Goal: Task Accomplishment & Management: Complete application form

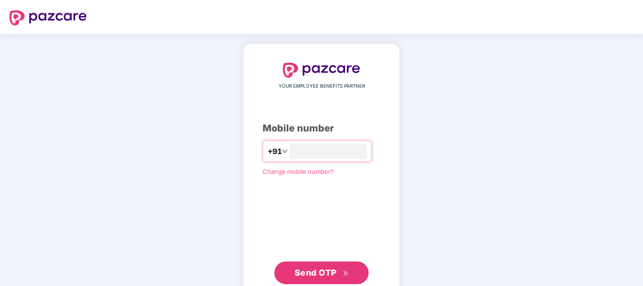
type input "**********"
click at [322, 269] on span "Send OTP" at bounding box center [316, 273] width 42 height 10
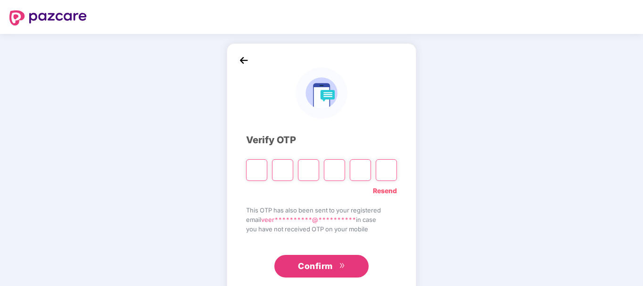
type input "*"
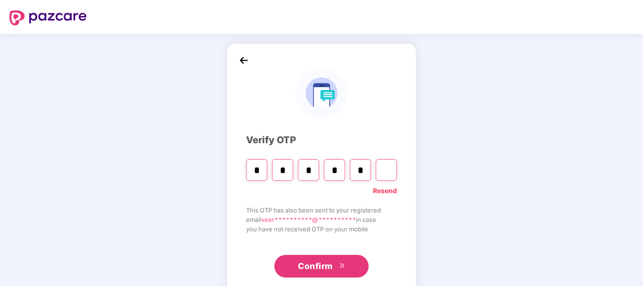
type input "*"
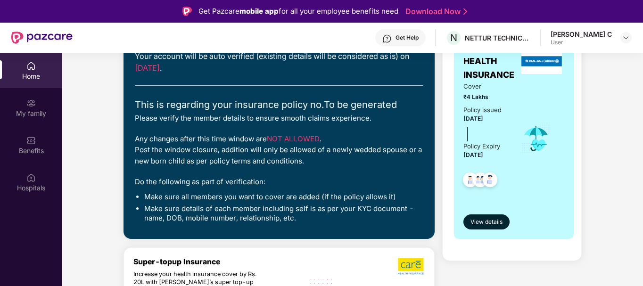
scroll to position [123, 0]
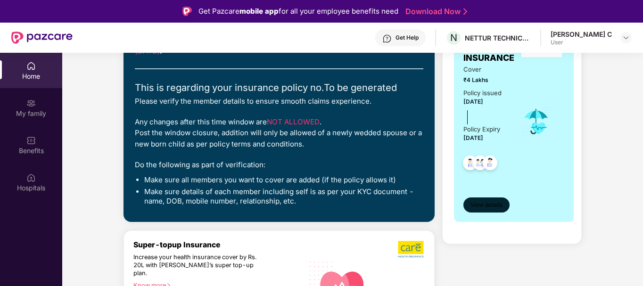
click at [486, 206] on span "View details" at bounding box center [487, 205] width 32 height 9
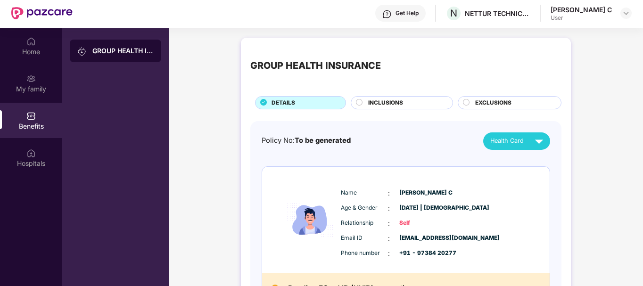
scroll to position [53, 0]
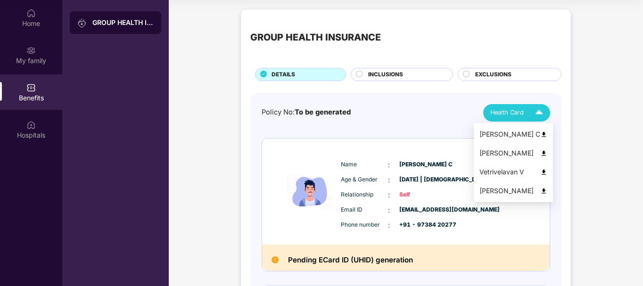
click at [547, 131] on img at bounding box center [543, 134] width 7 height 7
click at [516, 153] on div "[PERSON_NAME]" at bounding box center [513, 153] width 68 height 10
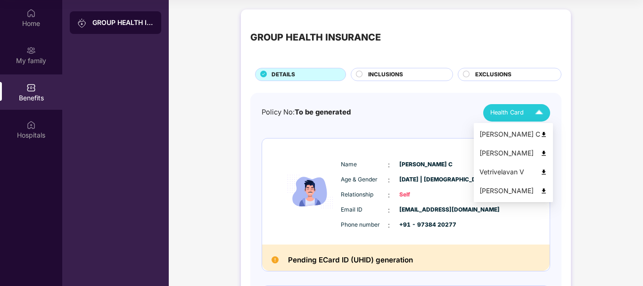
click at [539, 110] on img at bounding box center [539, 113] width 17 height 17
click at [518, 170] on div "Vetrivelavan V" at bounding box center [513, 172] width 68 height 10
click at [536, 107] on img at bounding box center [539, 113] width 17 height 17
click at [493, 190] on div "[PERSON_NAME]" at bounding box center [513, 191] width 68 height 10
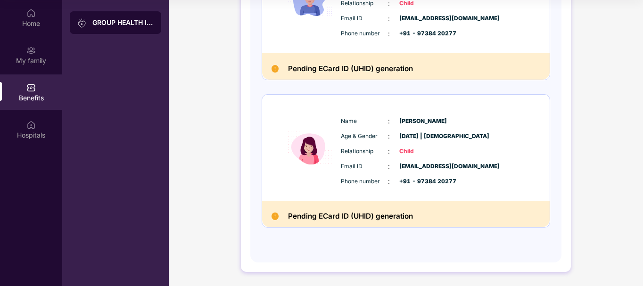
scroll to position [0, 0]
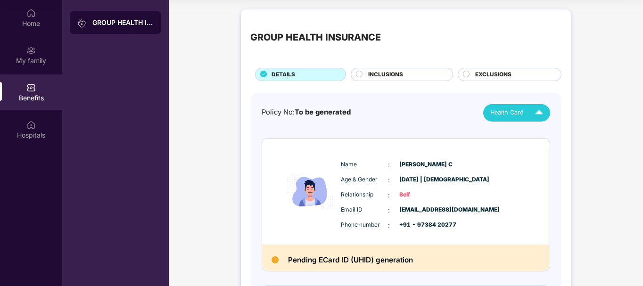
click at [358, 74] on circle at bounding box center [359, 74] width 6 height 6
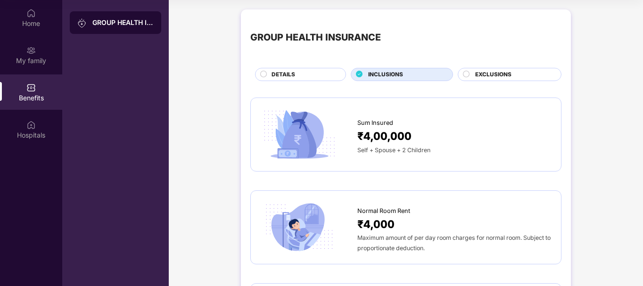
click at [466, 74] on circle at bounding box center [466, 74] width 6 height 6
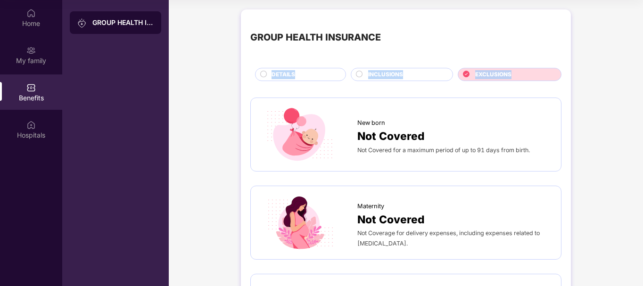
drag, startPoint x: 642, startPoint y: 37, endPoint x: 644, endPoint y: 73, distance: 36.4
click at [643, 73] on html "Get Pazcare mobile app for all your employee benefits need Download Now Get Hel…" at bounding box center [321, 90] width 643 height 286
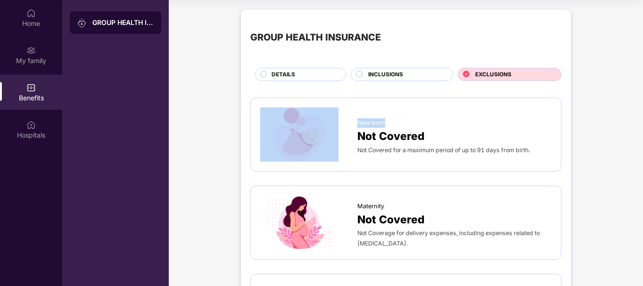
drag, startPoint x: 640, startPoint y: 67, endPoint x: 644, endPoint y: 92, distance: 24.7
click at [643, 92] on html "Get Pazcare mobile app for all your employee benefits need Download Now Get Hel…" at bounding box center [321, 90] width 643 height 286
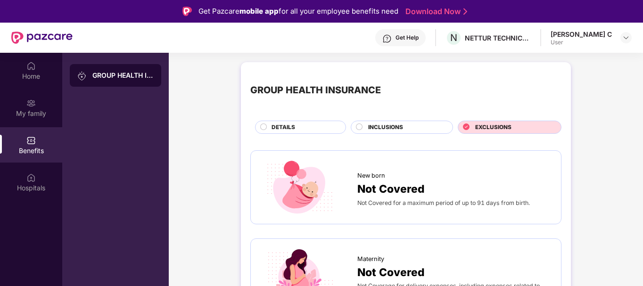
click at [279, 126] on span "DETAILS" at bounding box center [284, 127] width 24 height 9
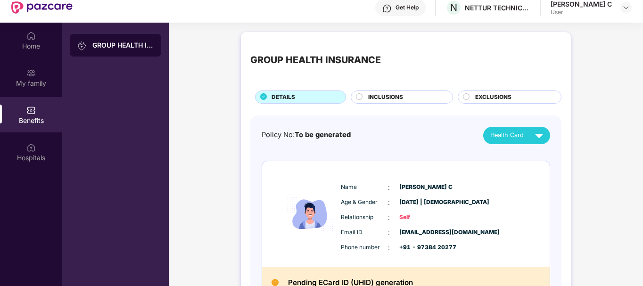
scroll to position [53, 0]
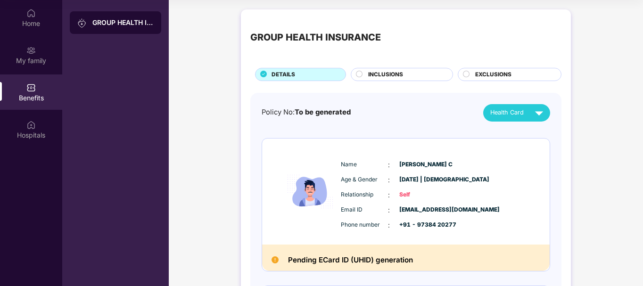
click at [380, 258] on h2 "Pending ECard ID (UHID) generation" at bounding box center [350, 260] width 125 height 12
click at [328, 255] on h2 "Pending ECard ID (UHID) generation" at bounding box center [350, 260] width 125 height 12
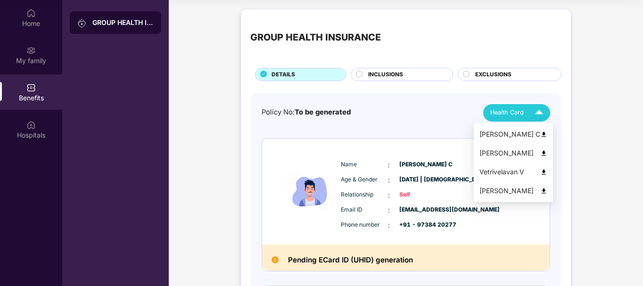
click at [528, 111] on div "Health Card" at bounding box center [518, 113] width 57 height 17
click at [509, 133] on div "[PERSON_NAME] C" at bounding box center [513, 134] width 68 height 10
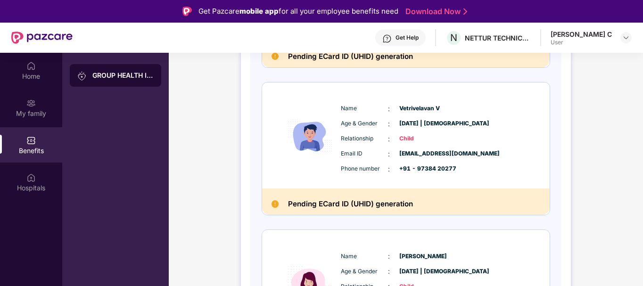
scroll to position [487, 0]
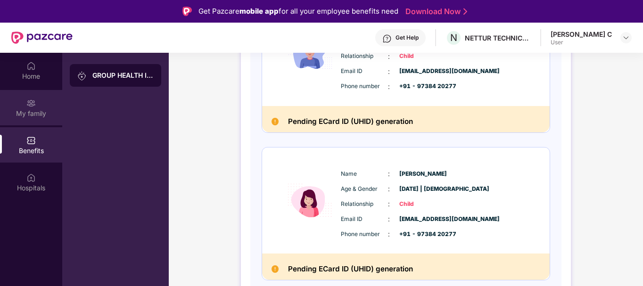
click at [30, 100] on img at bounding box center [30, 103] width 9 height 9
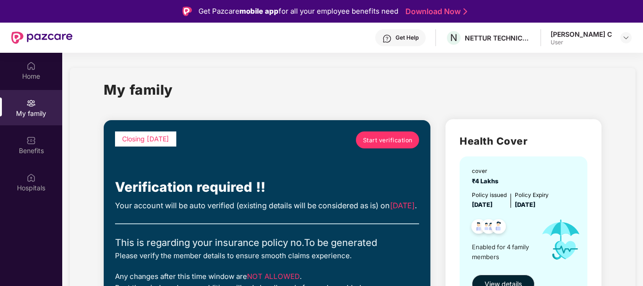
click at [383, 140] on span "Start verification" at bounding box center [388, 140] width 50 height 9
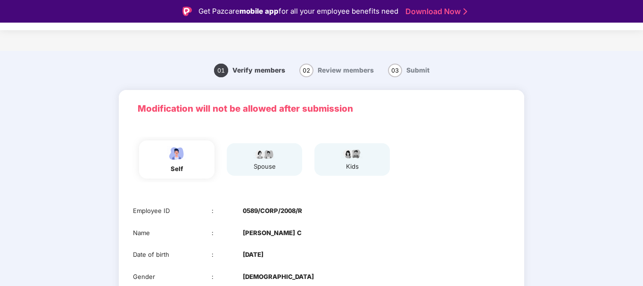
drag, startPoint x: 641, startPoint y: 60, endPoint x: 644, endPoint y: 81, distance: 20.9
click at [643, 81] on html "Get Pazcare mobile app for all your employee benefits need Download Now Verific…" at bounding box center [321, 143] width 643 height 286
drag, startPoint x: 639, startPoint y: 66, endPoint x: 643, endPoint y: 84, distance: 18.3
click at [643, 84] on html "Get Pazcare mobile app for all your employee benefits need Download Now Verific…" at bounding box center [321, 143] width 643 height 286
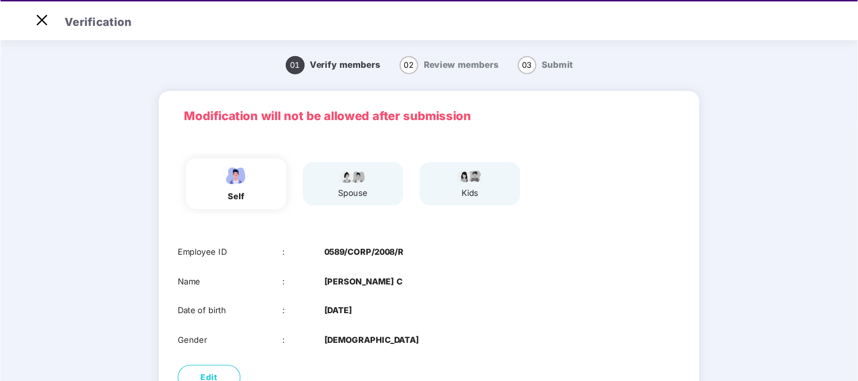
scroll to position [23, 0]
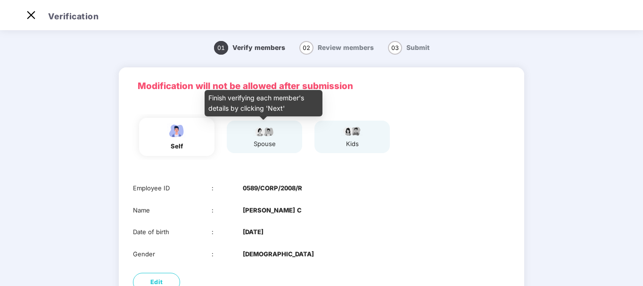
click at [267, 131] on img at bounding box center [265, 130] width 24 height 11
click at [267, 143] on div "spouse" at bounding box center [265, 144] width 24 height 10
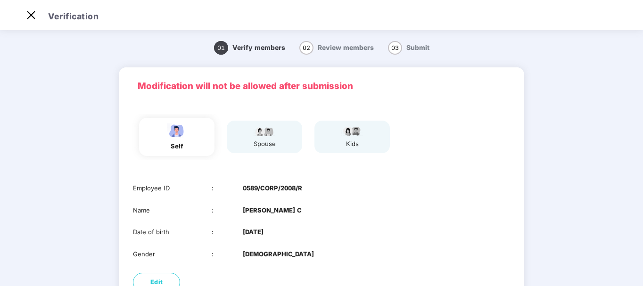
click at [464, 153] on div "self spouse kids" at bounding box center [321, 137] width 385 height 46
drag, startPoint x: 641, startPoint y: 59, endPoint x: 644, endPoint y: 132, distance: 72.6
click at [643, 132] on html "Get Pazcare mobile app for all your employee benefits need Download Now Verific…" at bounding box center [321, 120] width 643 height 286
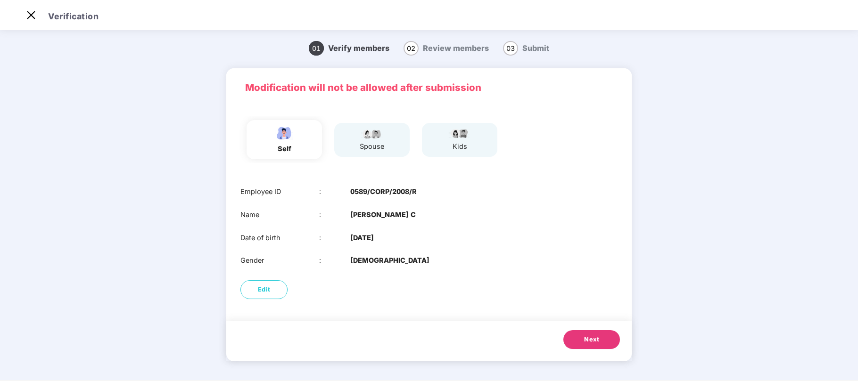
click at [472, 225] on div "Employee ID : 0589/CORP/2008/R Name : [PERSON_NAME] Date of birth : [DEMOGRAPHI…" at bounding box center [428, 226] width 405 height 99
click at [587, 286] on span "Next" at bounding box center [591, 339] width 15 height 9
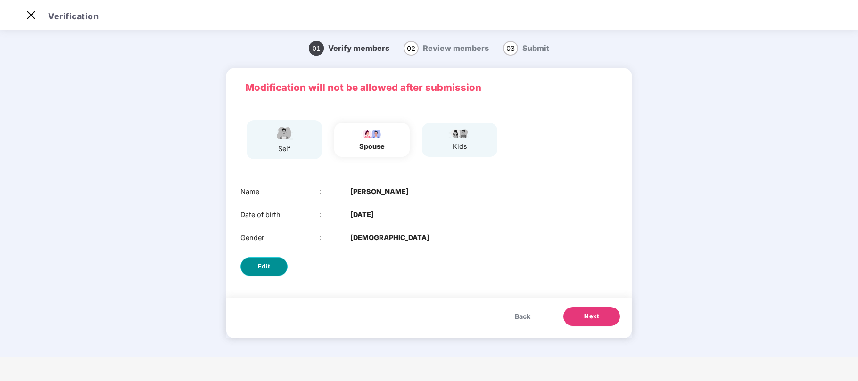
click at [270, 266] on span "Edit" at bounding box center [264, 266] width 13 height 9
select select "******"
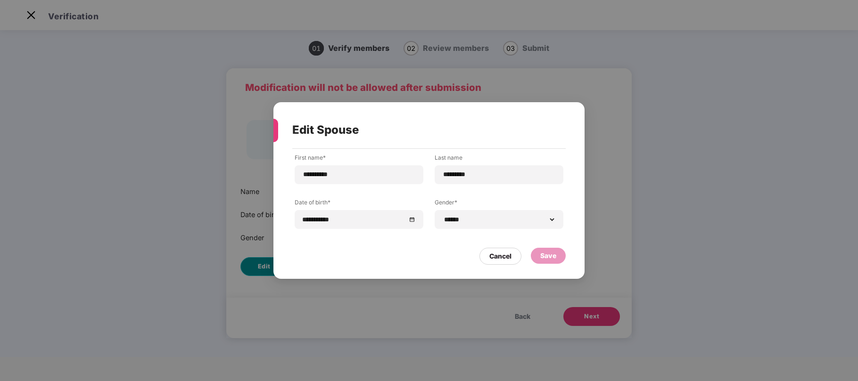
scroll to position [0, 0]
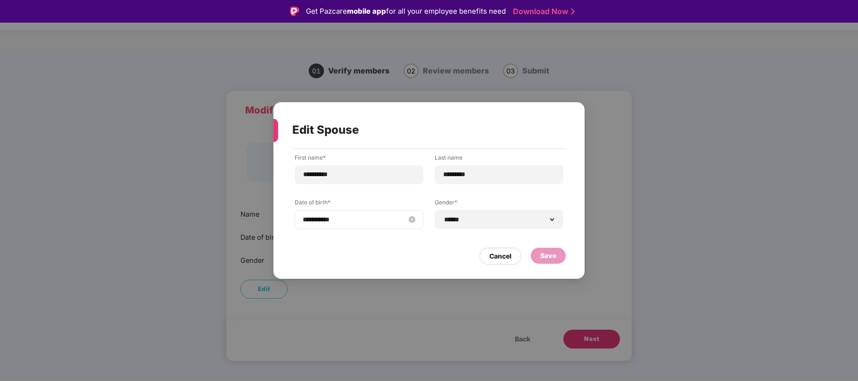
click at [400, 221] on input "**********" at bounding box center [354, 220] width 103 height 10
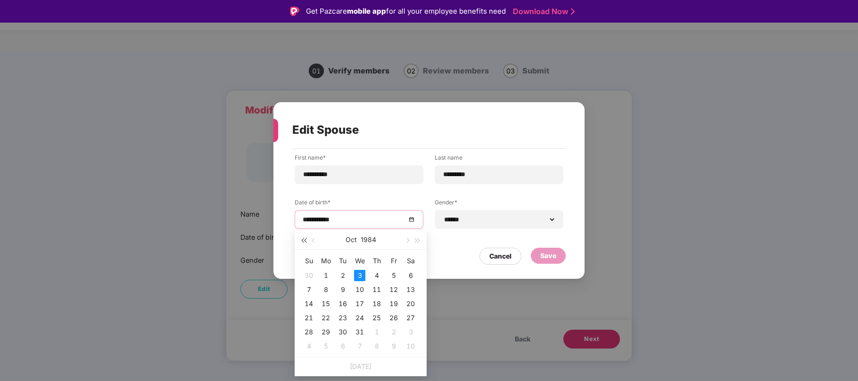
click at [308, 238] on div "[DATE]" at bounding box center [361, 240] width 132 height 19
click at [351, 238] on button "Oct" at bounding box center [351, 240] width 11 height 19
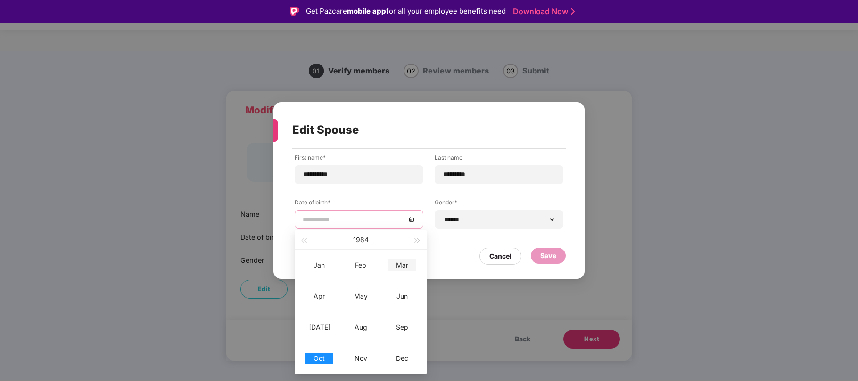
click at [405, 264] on div "Mar" at bounding box center [402, 265] width 28 height 11
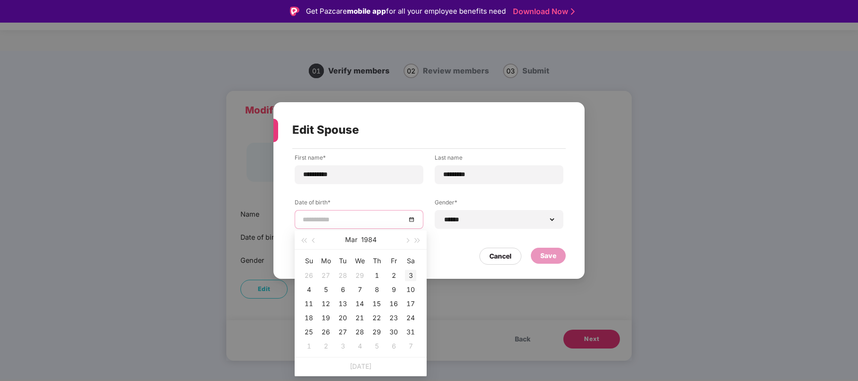
type input "**********"
click at [410, 273] on div "3" at bounding box center [410, 275] width 11 height 11
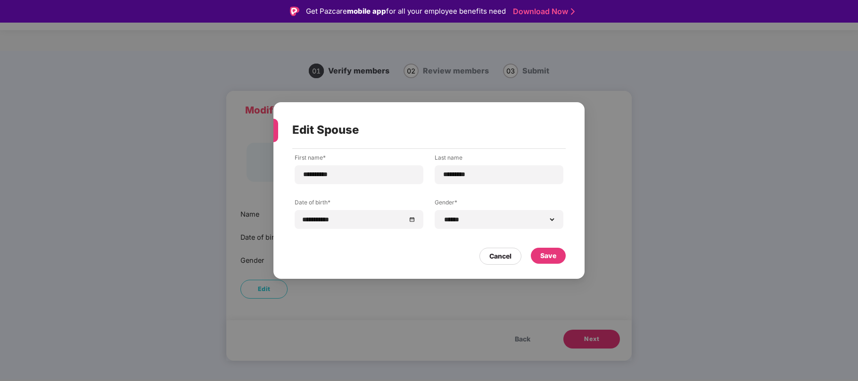
click at [399, 193] on div "**********" at bounding box center [429, 199] width 269 height 90
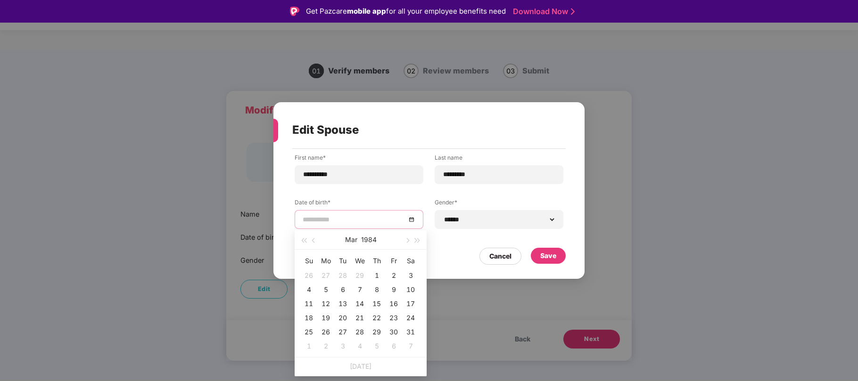
click at [341, 215] on input at bounding box center [354, 220] width 103 height 10
type input "**********"
click at [410, 285] on div "10" at bounding box center [410, 289] width 11 height 11
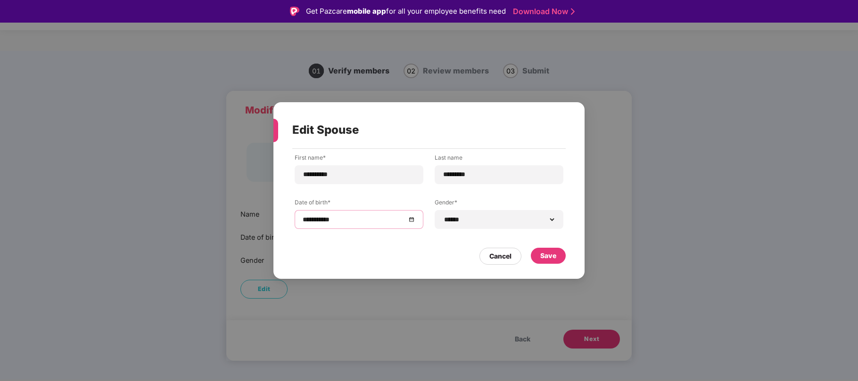
click at [415, 248] on div "Cancel Save" at bounding box center [428, 254] width 273 height 22
click at [451, 236] on div "**********" at bounding box center [429, 199] width 269 height 90
click at [545, 255] on div "Save" at bounding box center [548, 256] width 16 height 10
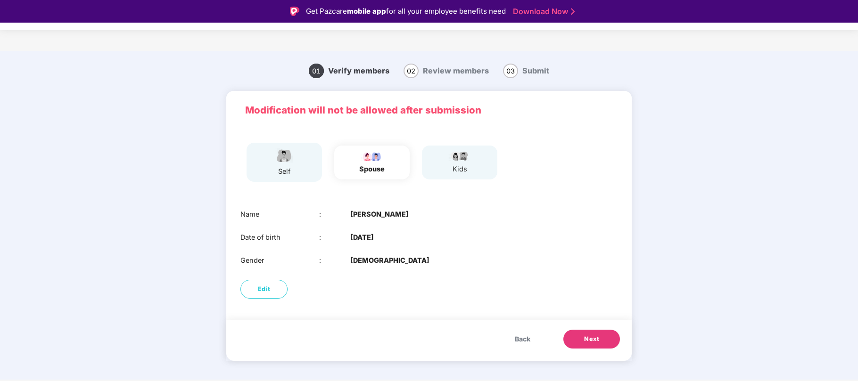
click at [589, 286] on span "Next" at bounding box center [591, 339] width 15 height 9
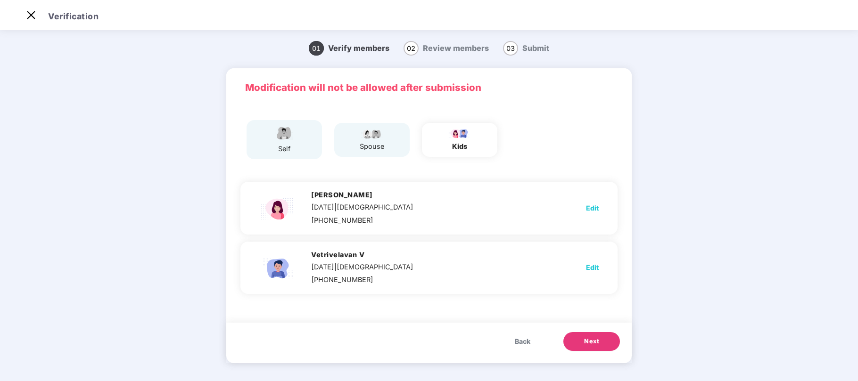
click at [588, 286] on span "Next" at bounding box center [591, 341] width 15 height 9
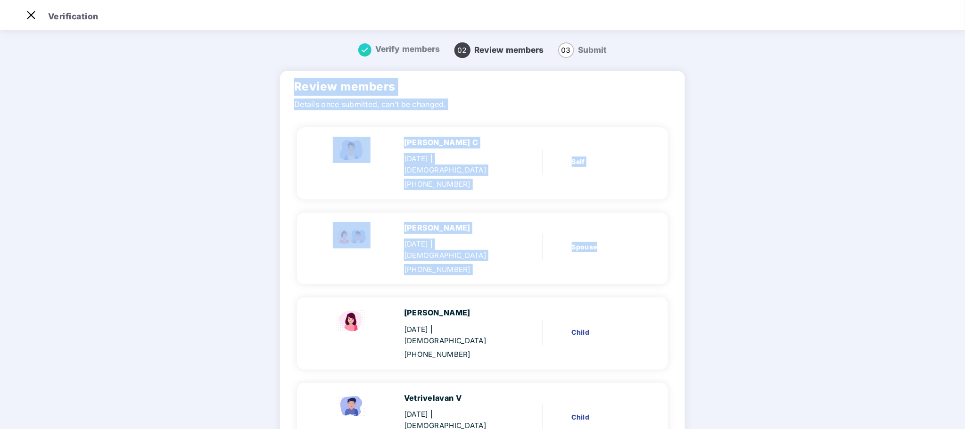
drag, startPoint x: 960, startPoint y: 184, endPoint x: 965, endPoint y: 242, distance: 58.2
click at [643, 242] on html "Get Pazcare mobile app for all your employee benefits need Download Now Verific…" at bounding box center [482, 191] width 965 height 429
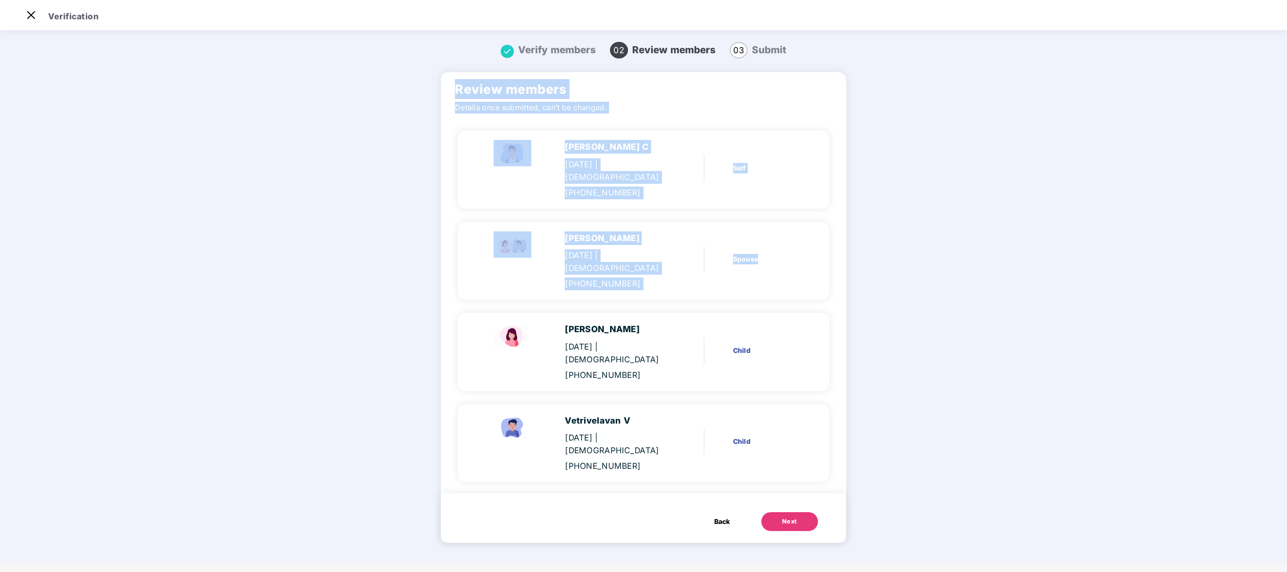
click at [643, 286] on div "Next" at bounding box center [789, 521] width 15 height 9
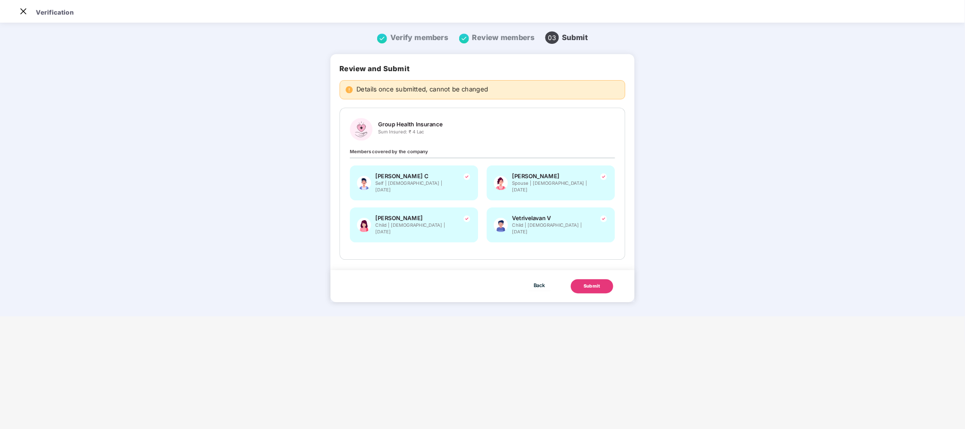
scroll to position [0, 0]
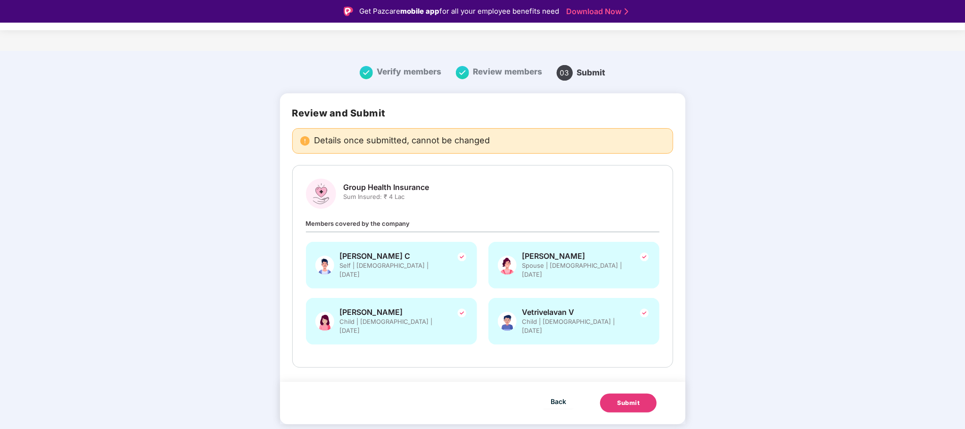
click at [622, 286] on div "Submit" at bounding box center [628, 402] width 23 height 9
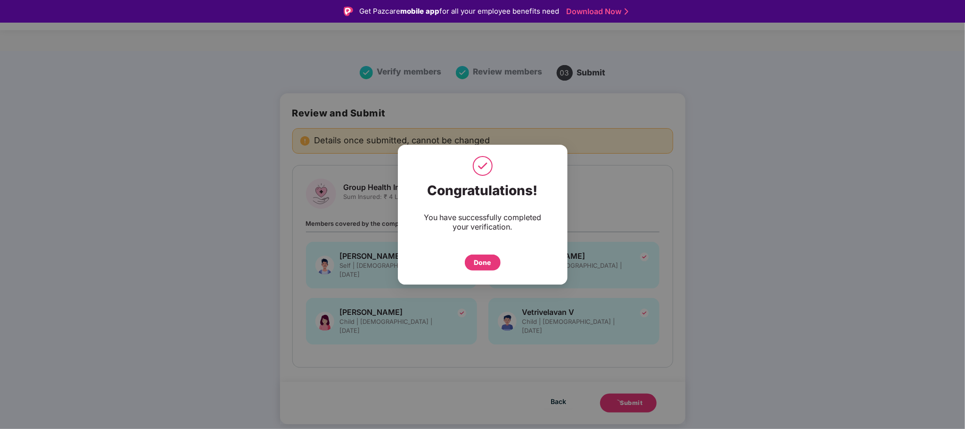
click at [481, 259] on div "Done" at bounding box center [482, 262] width 17 height 10
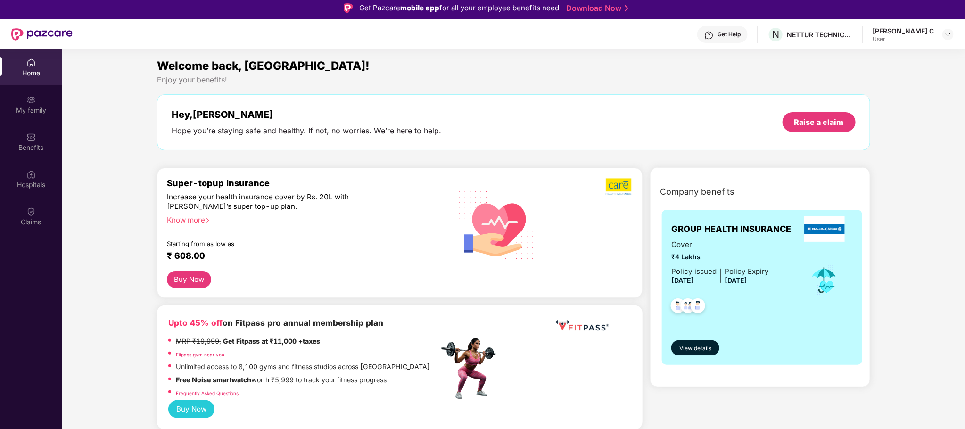
scroll to position [8, 0]
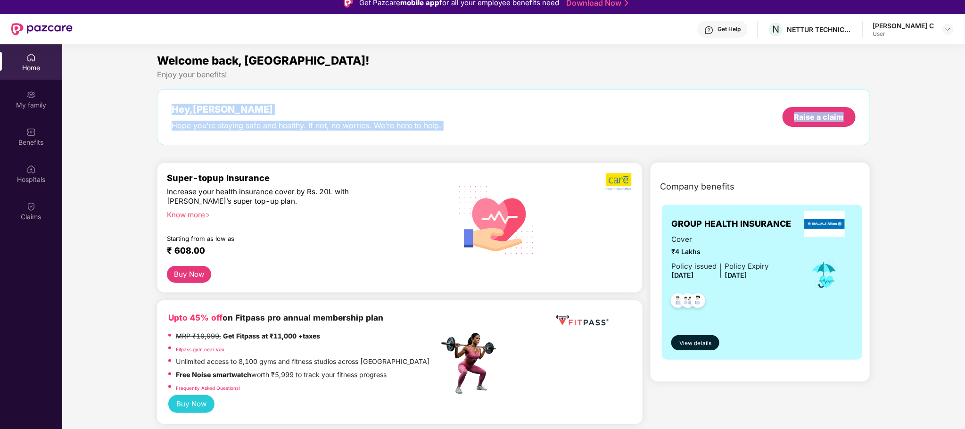
drag, startPoint x: 964, startPoint y: 74, endPoint x: 965, endPoint y: 139, distance: 65.5
click at [965, 139] on html "Get Pazcare mobile app for all your employee benefits need Download Now Get Hel…" at bounding box center [482, 206] width 965 height 429
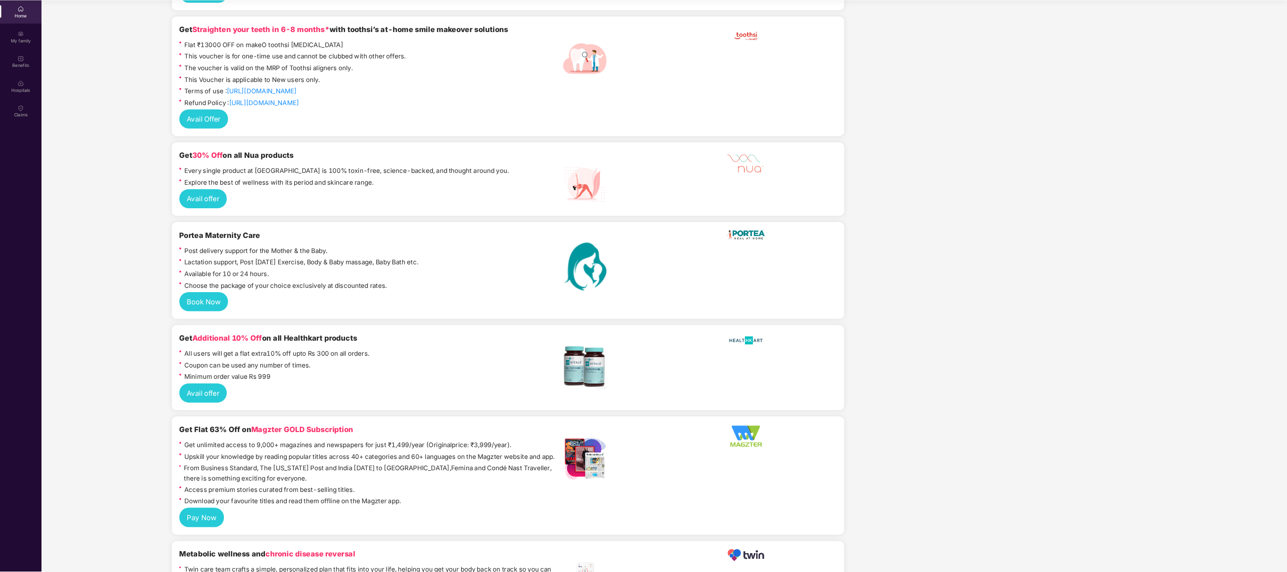
scroll to position [2570, 0]
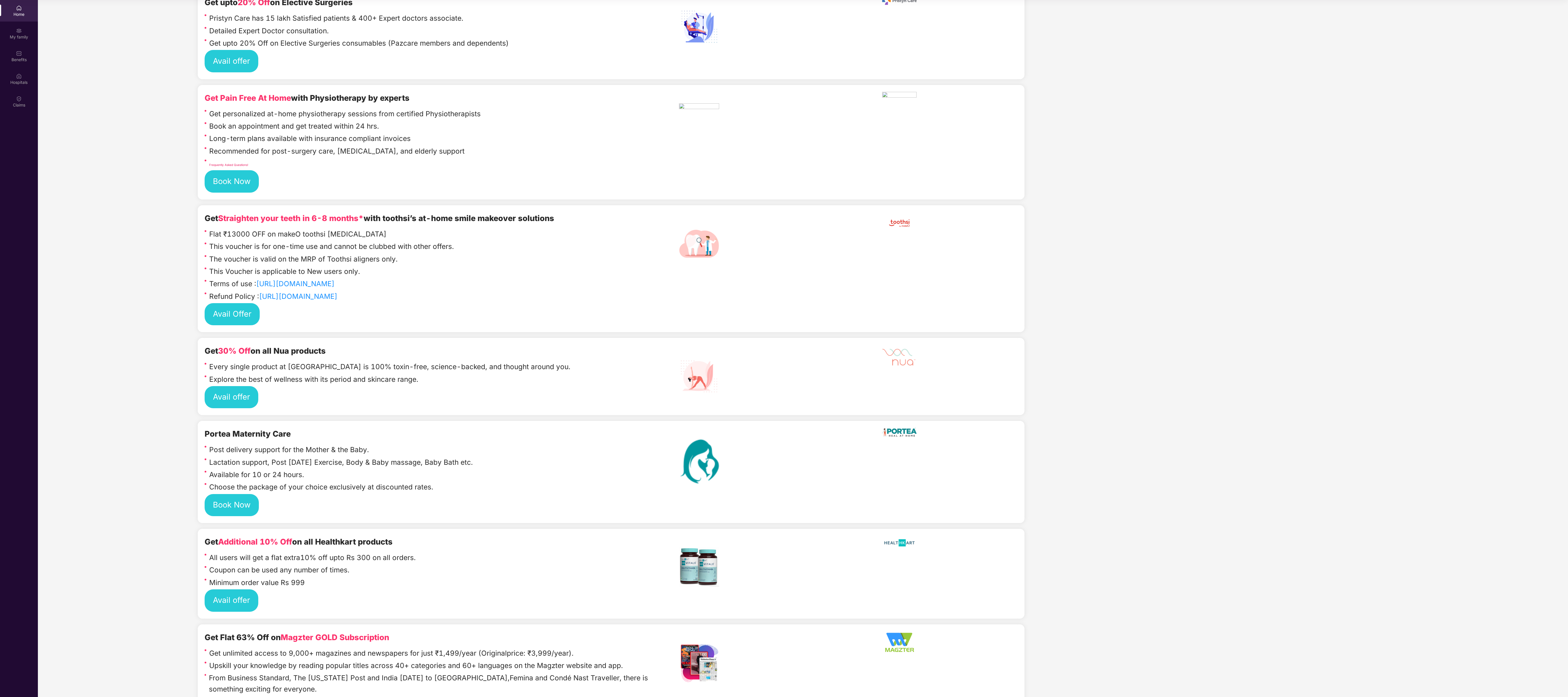
drag, startPoint x: 1567, startPoint y: 139, endPoint x: 1567, endPoint y: 292, distance: 153.0
drag, startPoint x: 1567, startPoint y: 145, endPoint x: 1567, endPoint y: 337, distance: 192.0
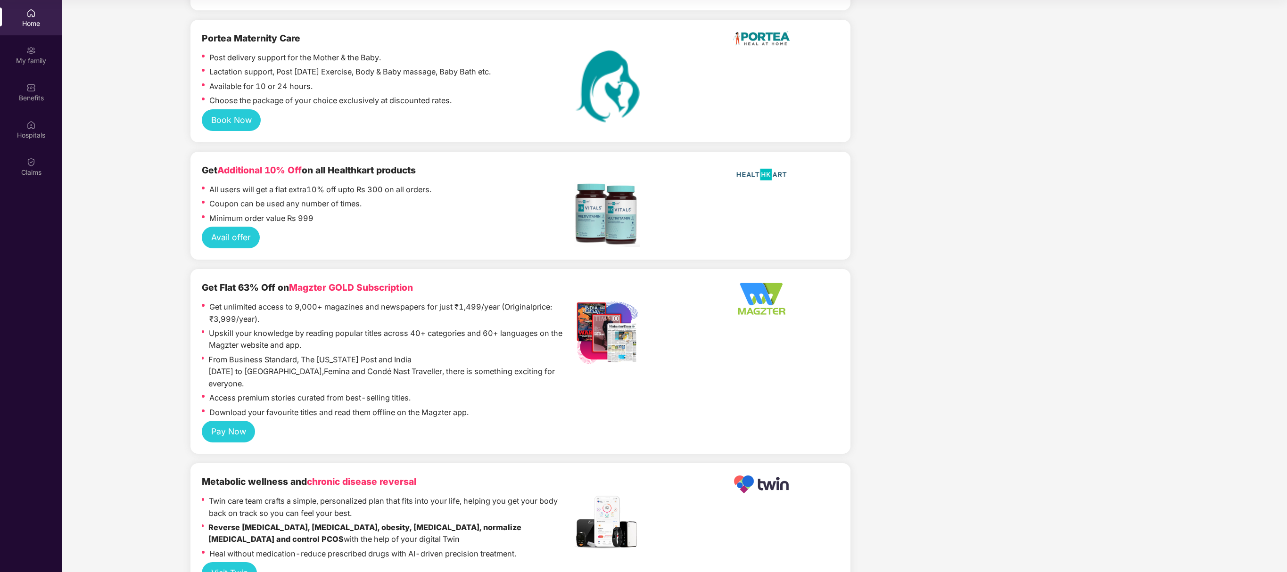
scroll to position [2070, 0]
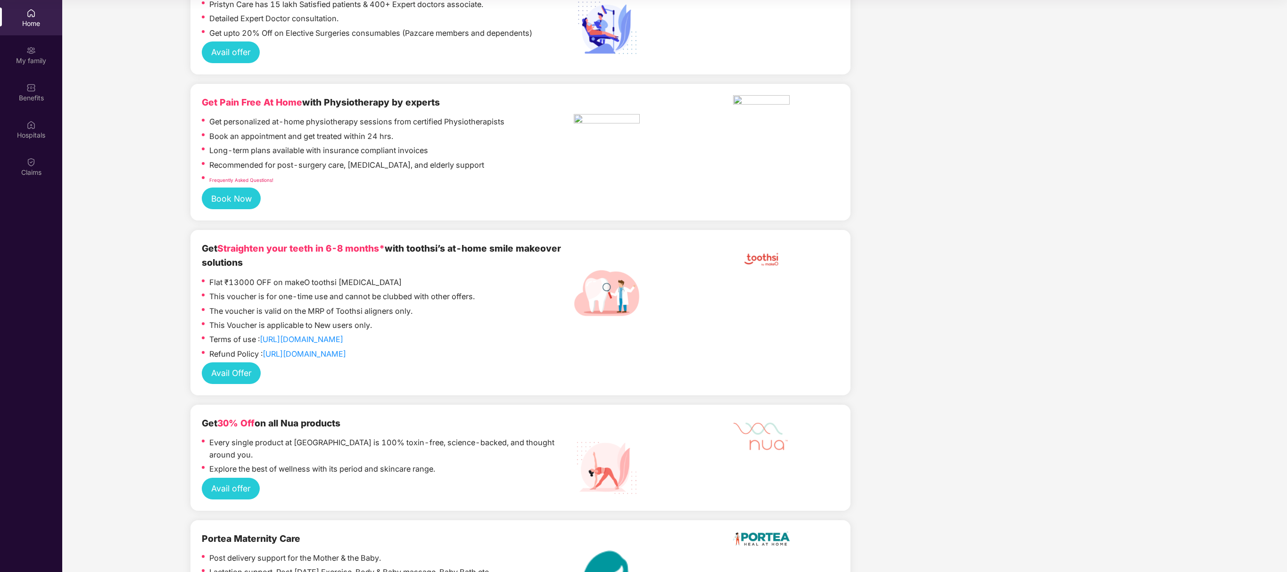
drag, startPoint x: 1279, startPoint y: 215, endPoint x: 1272, endPoint y: -58, distance: 272.6
click at [965, 0] on html "Get Pazcare mobile app for all your employee benefits need Download Now Get Hel…" at bounding box center [643, 233] width 1287 height 572
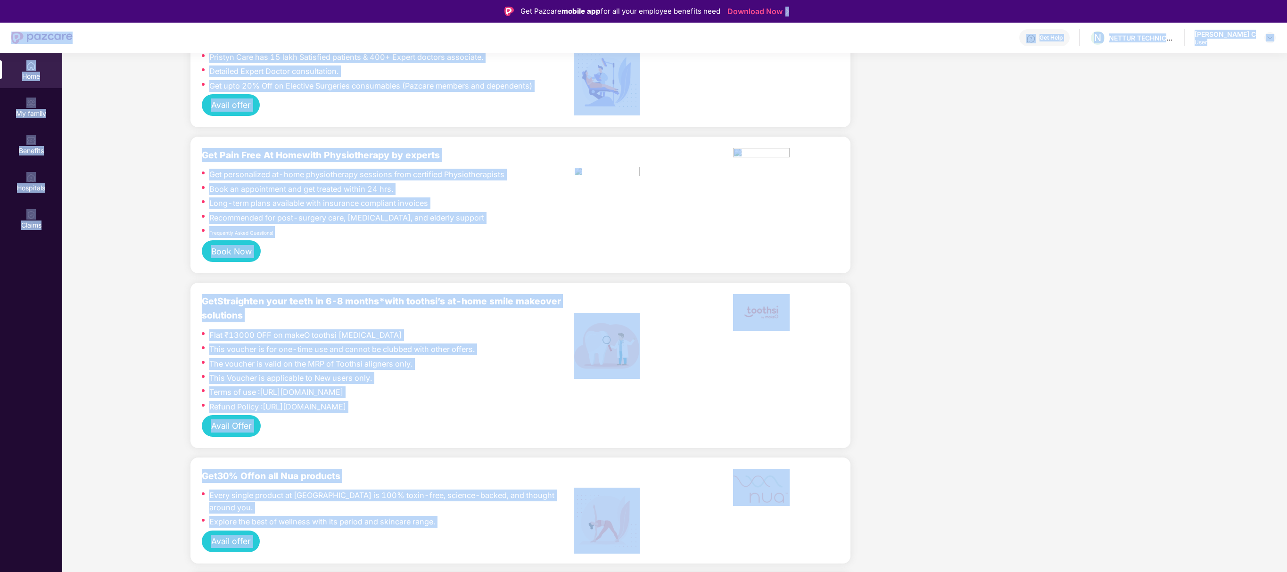
scroll to position [2069, 0]
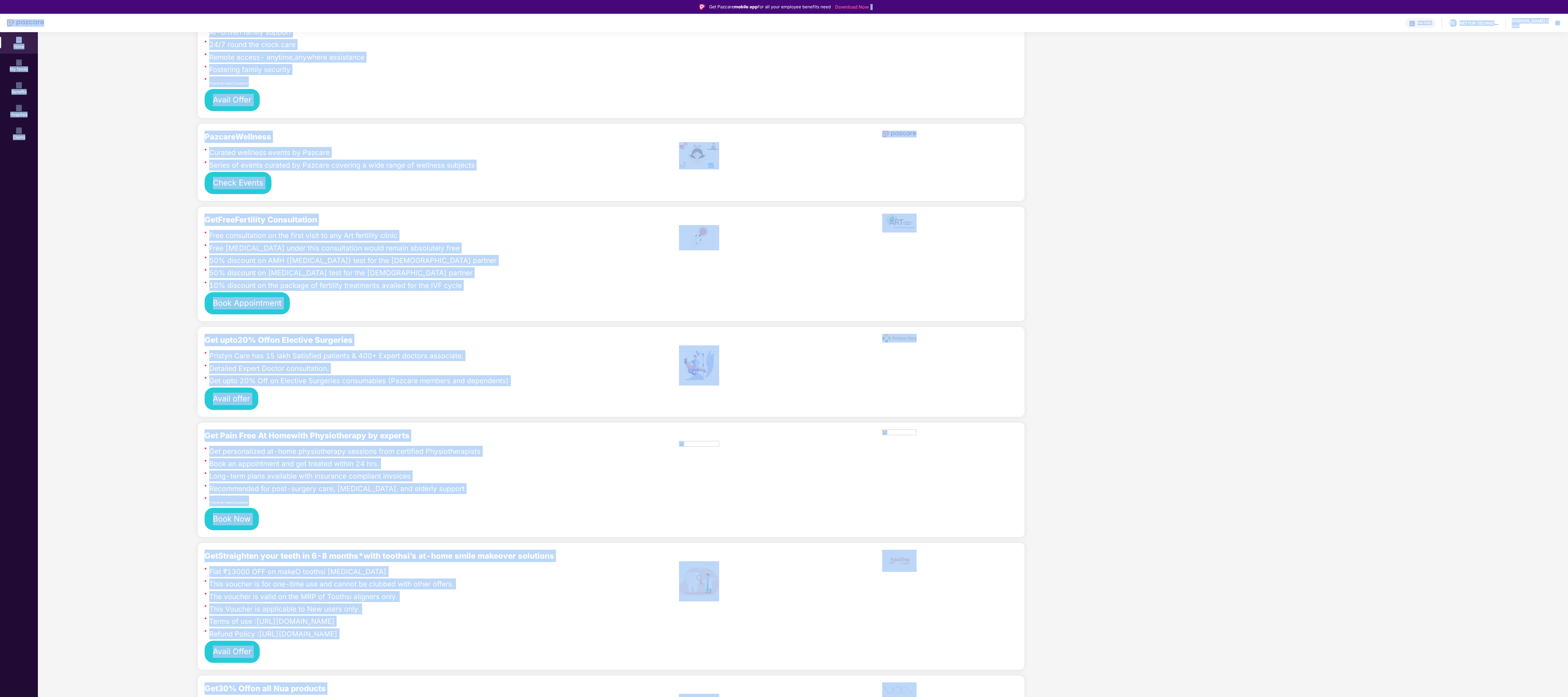
click at [587, 261] on div "Company benefits GROUP HEALTH INSURANCE Cover ₹4 Lakhs Policy issued 05 Oct 202…" at bounding box center [1219, 63] width 383 height 2437
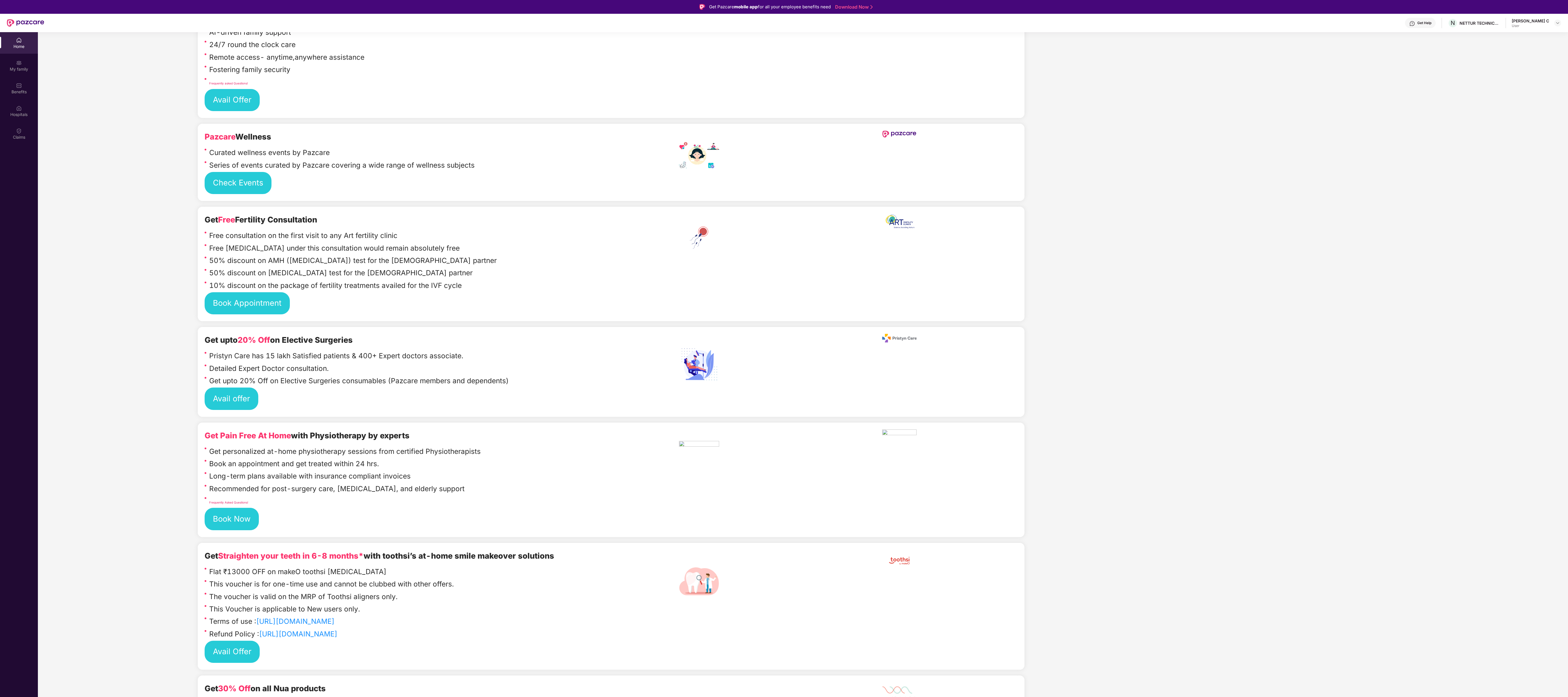
drag, startPoint x: 1567, startPoint y: 436, endPoint x: 1561, endPoint y: 156, distance: 280.1
click at [587, 156] on div "Welcome back, Veeraraghavan! Enjoy your benefits! Hey, Veeraraghavan Hope you’r…" at bounding box center [802, 30] width 1535 height 2505
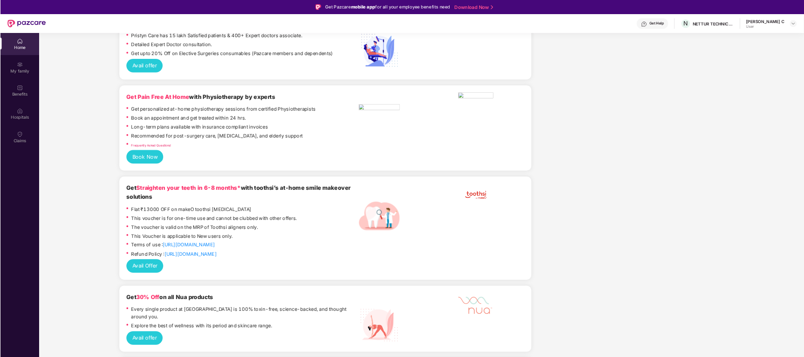
scroll to position [2070, 0]
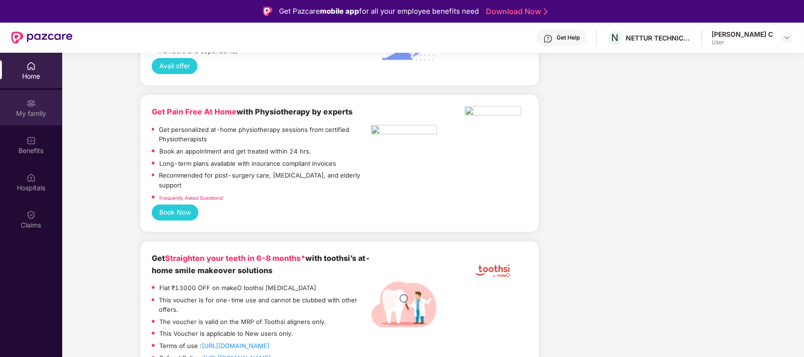
click at [29, 105] on img at bounding box center [30, 103] width 9 height 9
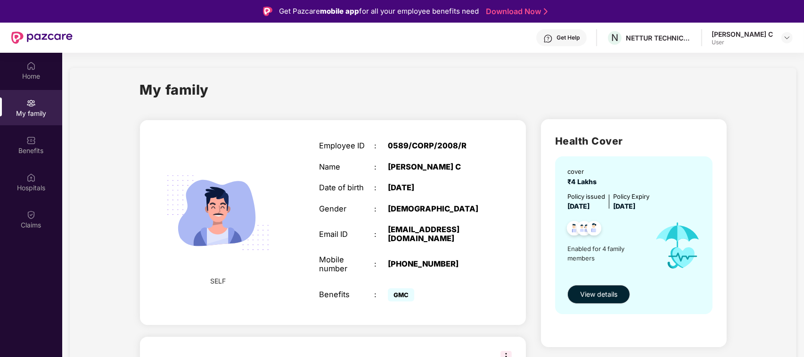
click at [210, 270] on img at bounding box center [218, 212] width 127 height 127
click at [218, 194] on img at bounding box center [218, 212] width 127 height 127
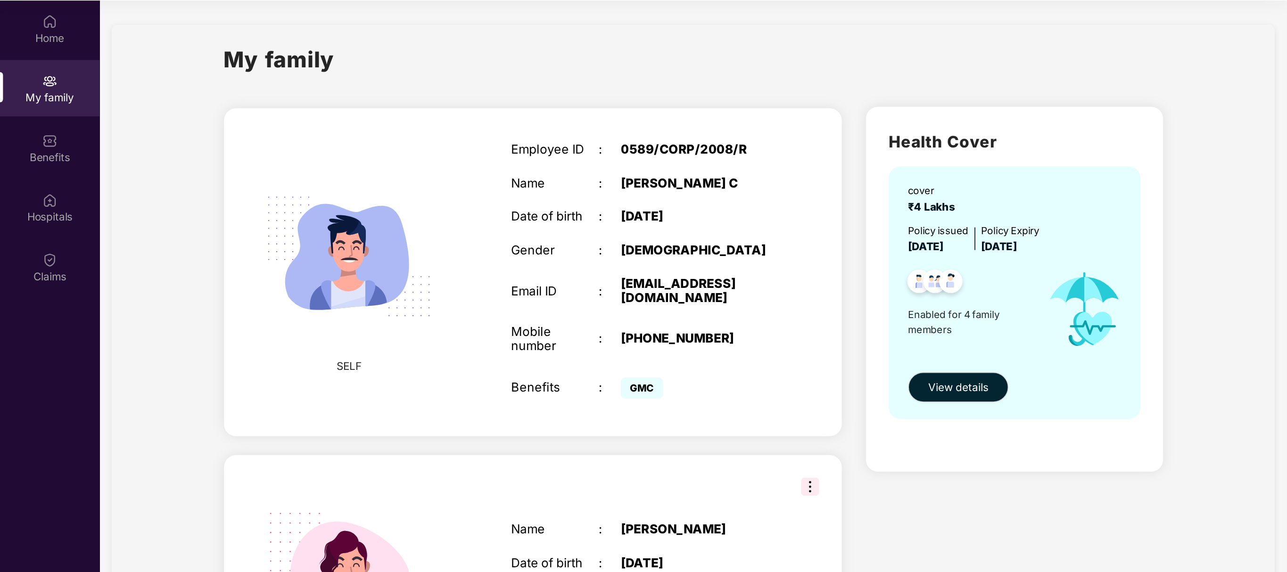
scroll to position [53, 0]
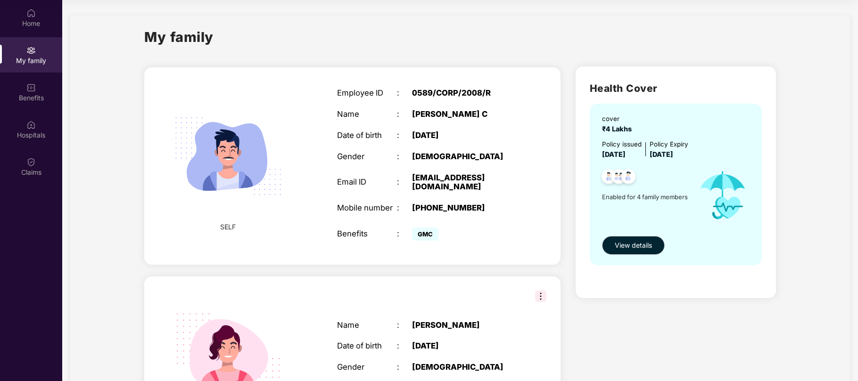
drag, startPoint x: 857, startPoint y: 59, endPoint x: 857, endPoint y: 129, distance: 69.3
click at [857, 129] on div "Home My family Benefits Hospitals Claims My family SELF Employee ID : 0589/CORP…" at bounding box center [429, 190] width 858 height 381
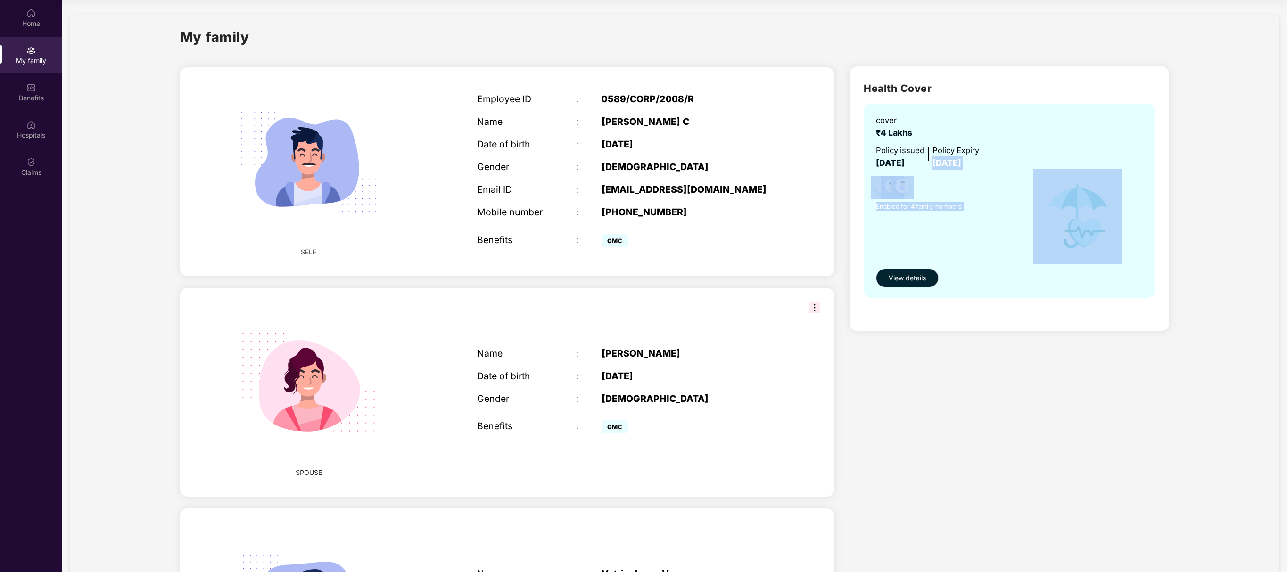
drag, startPoint x: 1285, startPoint y: 146, endPoint x: 1287, endPoint y: 282, distance: 135.8
click at [965, 282] on html "Get Pazcare mobile app for all your employee benefits need Download Now Get Hel…" at bounding box center [643, 233] width 1287 height 572
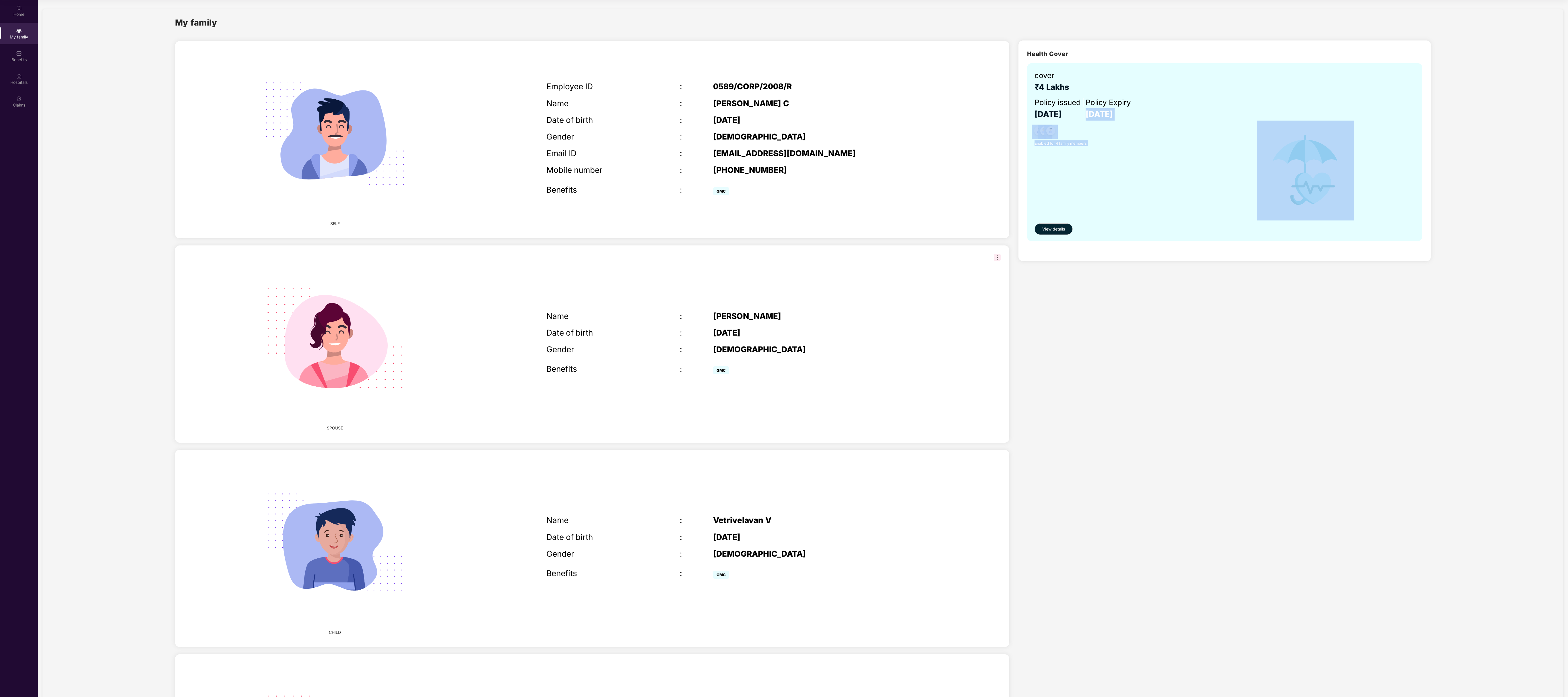
click at [587, 261] on section "My family SELF Employee ID : 0589/CORP/2008/R Name : Veeraraghavan C Date of bi…" at bounding box center [803, 437] width 1530 height 874
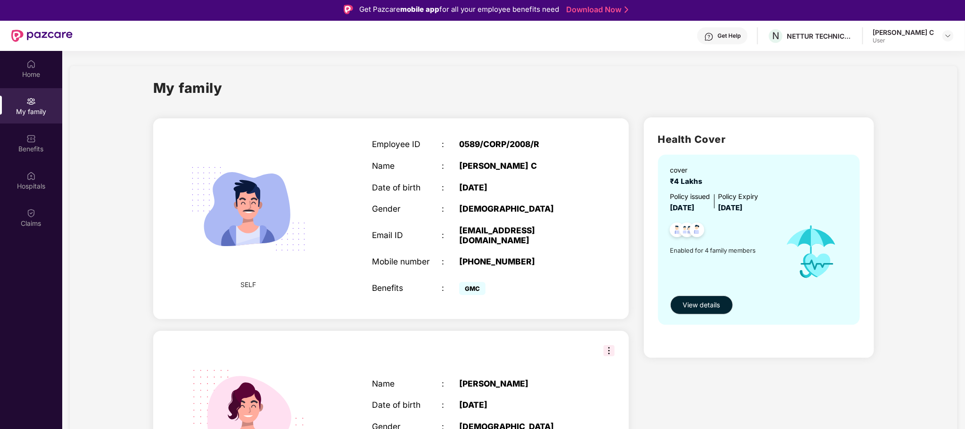
scroll to position [0, 0]
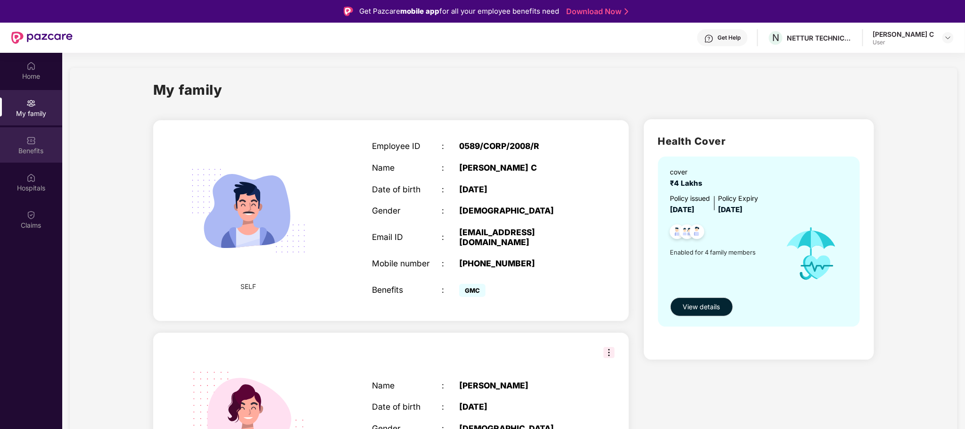
click at [27, 149] on div "Benefits" at bounding box center [31, 150] width 62 height 9
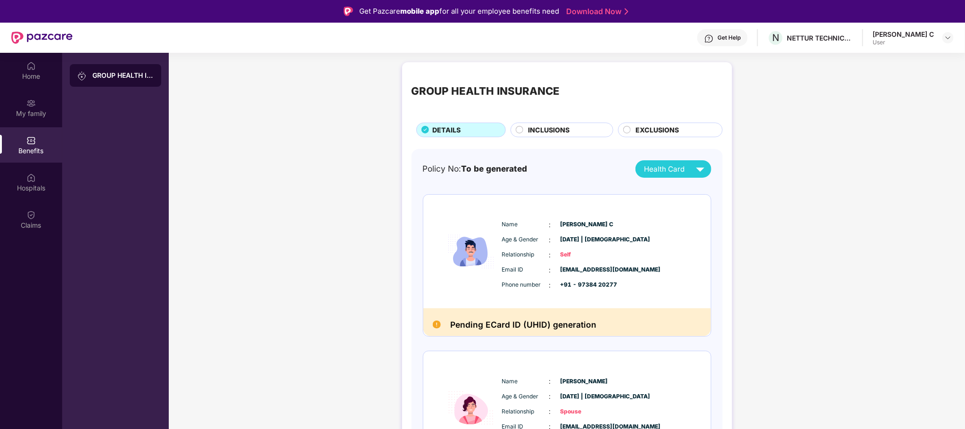
scroll to position [53, 0]
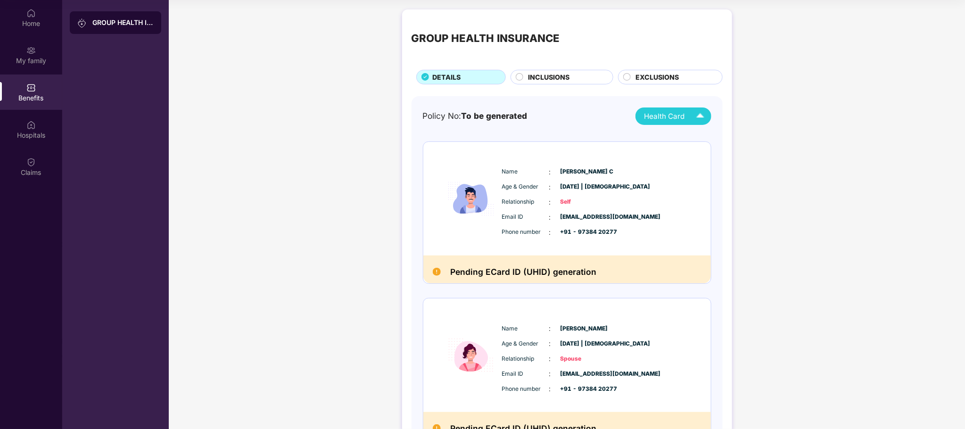
click at [684, 114] on span "Health Card" at bounding box center [664, 116] width 41 height 11
click at [661, 132] on li "[PERSON_NAME] C" at bounding box center [670, 138] width 79 height 19
click at [511, 274] on h2 "Pending ECard ID (UHID) generation" at bounding box center [523, 272] width 146 height 14
click at [586, 272] on h2 "Pending ECard ID (UHID) generation" at bounding box center [523, 272] width 146 height 14
click at [23, 124] on div "Hospitals" at bounding box center [31, 129] width 62 height 35
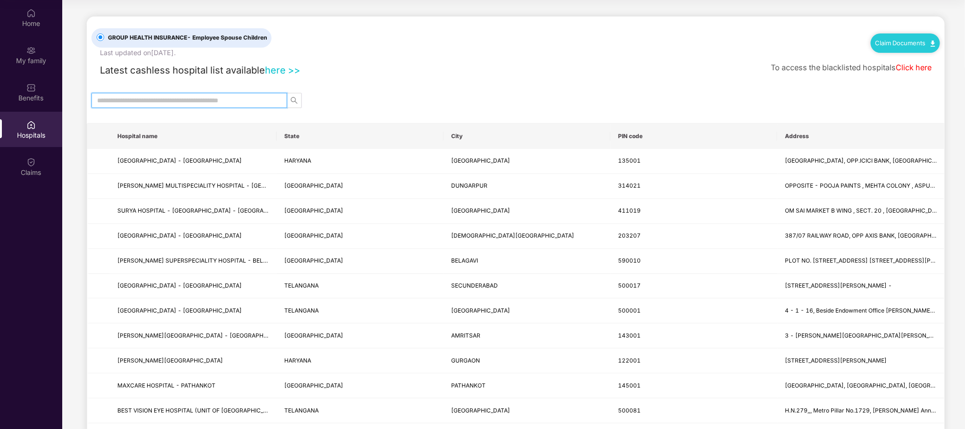
click at [188, 99] on input "text" at bounding box center [185, 100] width 177 height 10
click at [296, 143] on th "State" at bounding box center [360, 136] width 167 height 25
click at [313, 138] on th "State" at bounding box center [360, 136] width 167 height 25
click at [906, 41] on link "Claim Documents" at bounding box center [905, 43] width 60 height 8
click at [861, 105] on div at bounding box center [516, 100] width 858 height 15
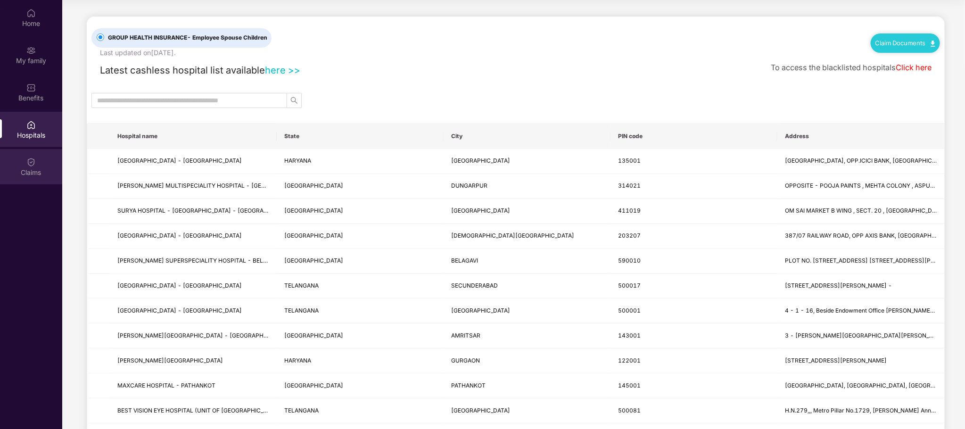
click at [25, 157] on div "Claims" at bounding box center [31, 166] width 62 height 35
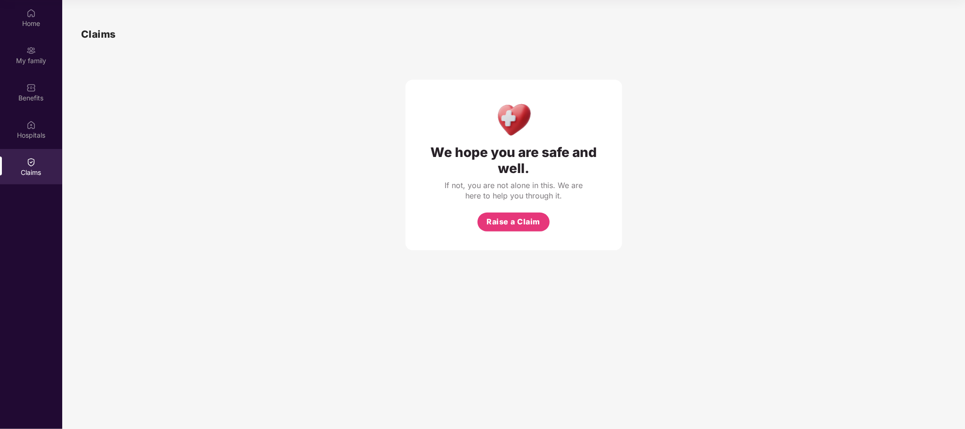
click at [31, 199] on div "Home My family Benefits Hospitals Claims" at bounding box center [31, 214] width 62 height 429
click at [30, 127] on img at bounding box center [30, 124] width 9 height 9
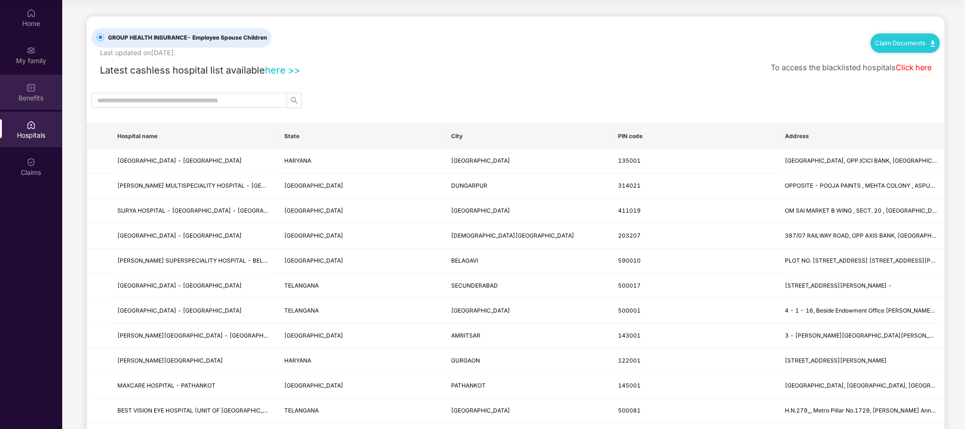
click at [30, 95] on div "Benefits" at bounding box center [31, 97] width 62 height 9
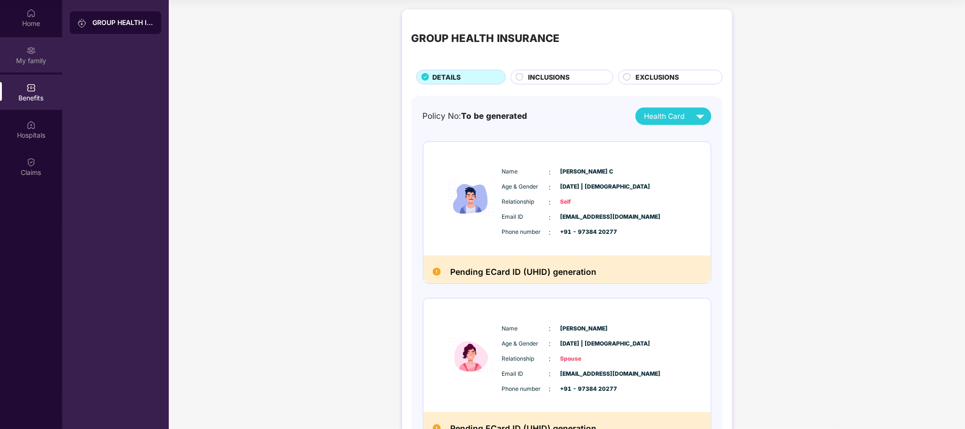
click at [33, 52] on img at bounding box center [30, 50] width 9 height 9
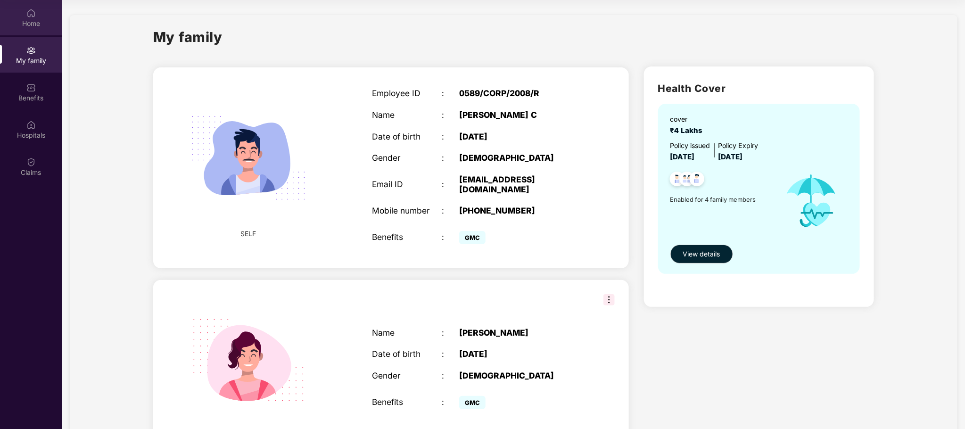
click at [29, 20] on div "Home" at bounding box center [31, 23] width 62 height 9
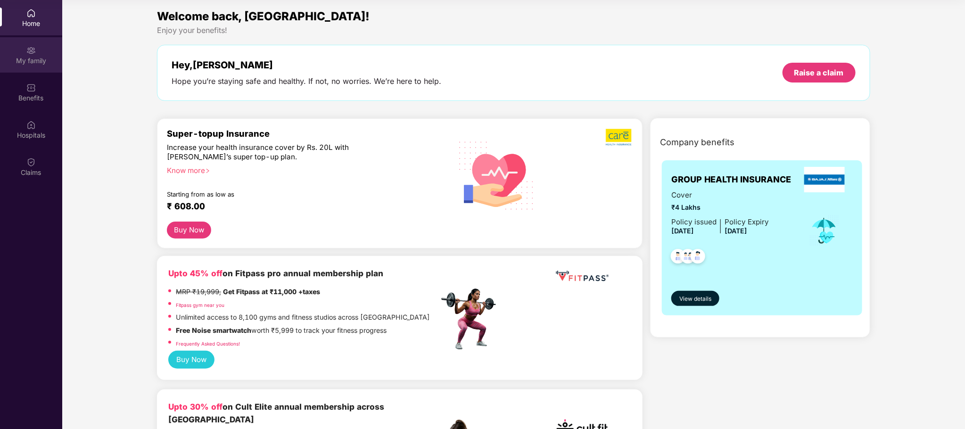
click at [30, 60] on div "My family" at bounding box center [31, 60] width 62 height 9
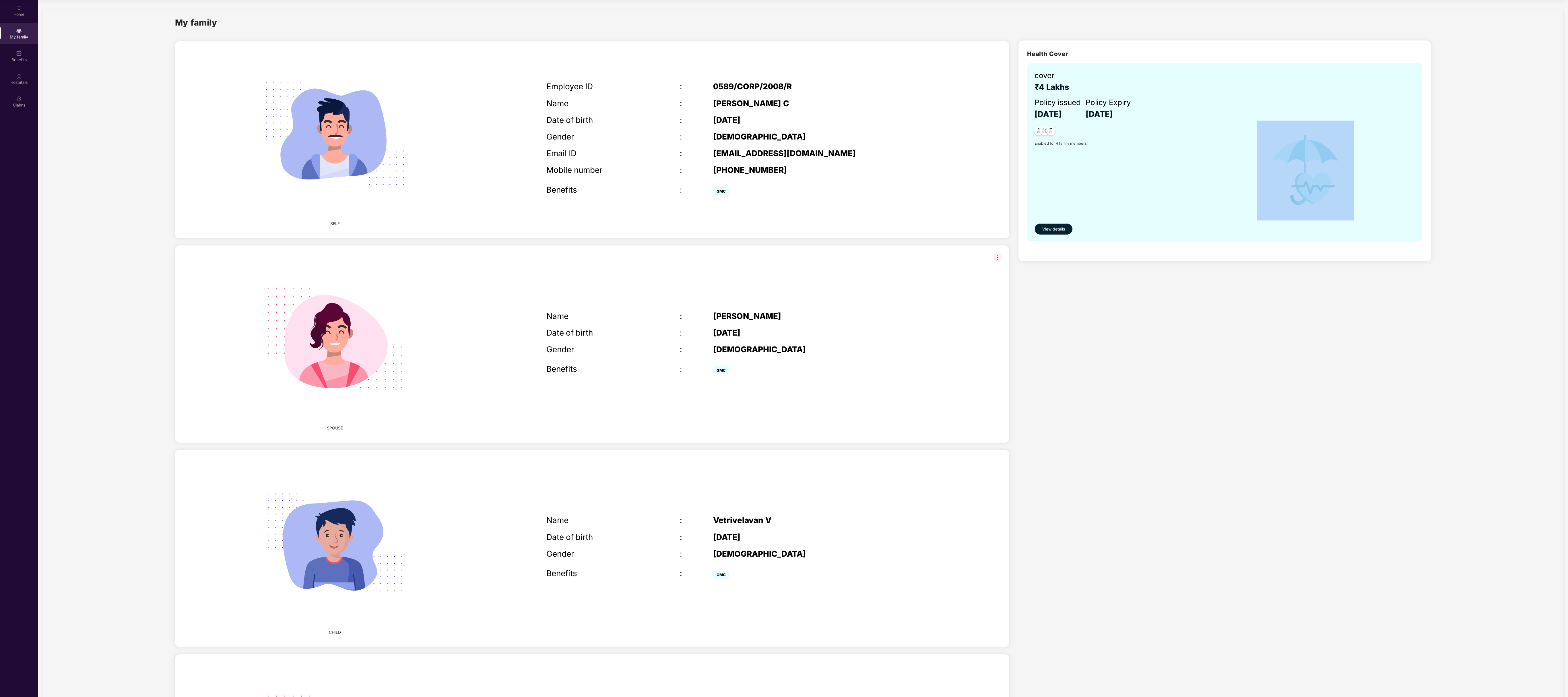
drag, startPoint x: 1567, startPoint y: 253, endPoint x: 1567, endPoint y: 539, distance: 286.0
click at [587, 261] on section "My family SELF Employee ID : 0589/CORP/2008/R Name : Veeraraghavan C Date of bi…" at bounding box center [803, 437] width 1530 height 874
click at [587, 261] on div "Health Cover cover ₹4 Lakhs Policy issued 05 Oct 2025 Policy Expiry 04 Oct 2026…" at bounding box center [1225, 447] width 422 height 822
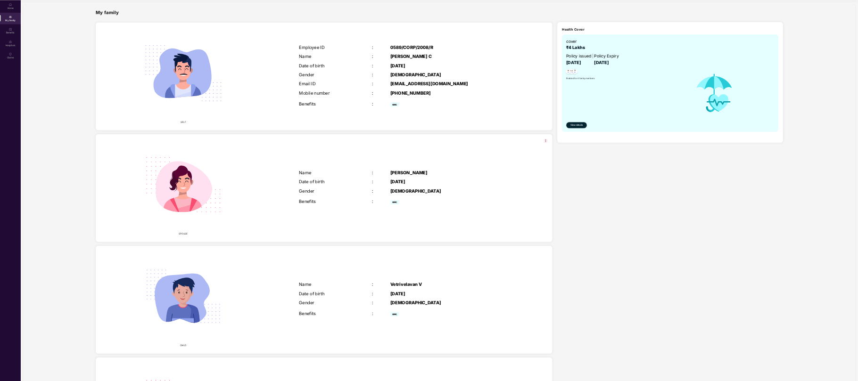
scroll to position [0, 0]
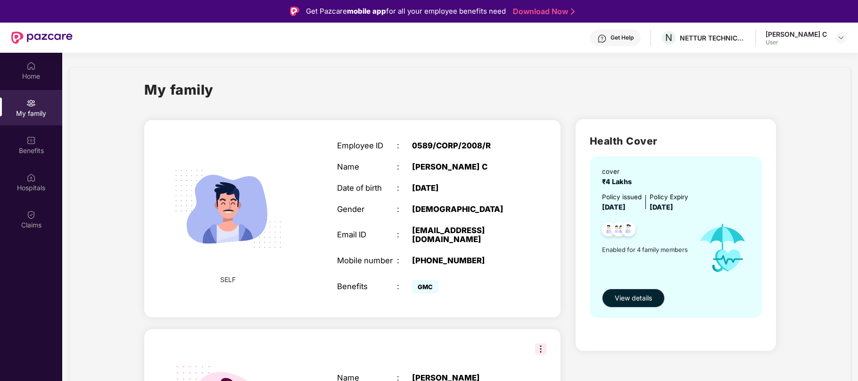
click at [508, 235] on div "[EMAIL_ADDRESS][DOMAIN_NAME]" at bounding box center [464, 235] width 105 height 19
click at [28, 64] on img at bounding box center [30, 65] width 9 height 9
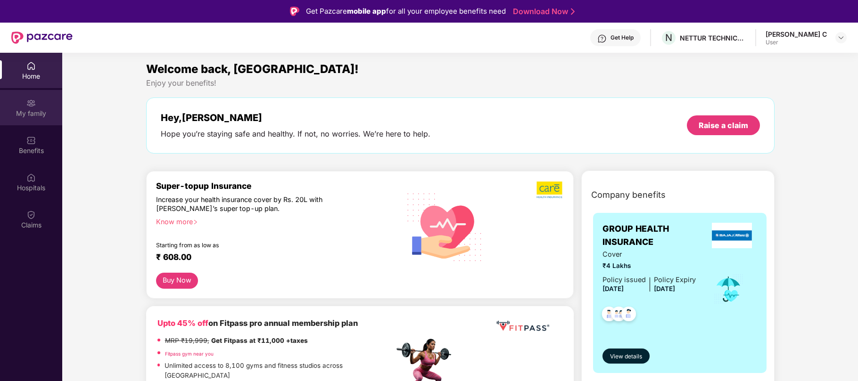
click at [25, 112] on div "My family" at bounding box center [31, 113] width 62 height 9
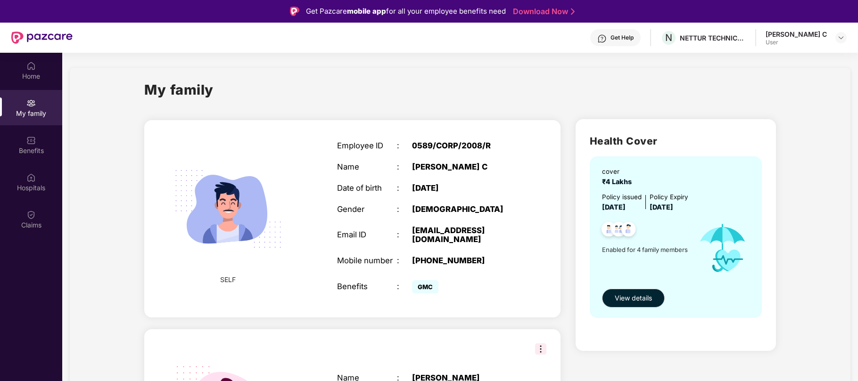
click at [391, 231] on div "Email ID" at bounding box center [367, 235] width 60 height 9
click at [640, 296] on span "View details" at bounding box center [633, 298] width 37 height 10
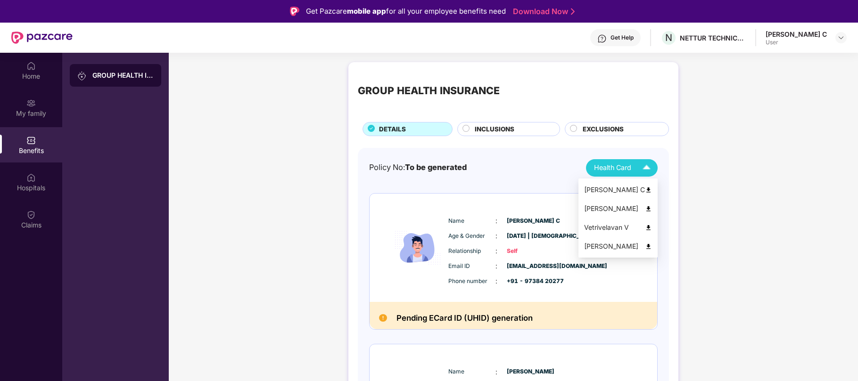
click at [625, 166] on span "Health Card" at bounding box center [612, 168] width 37 height 11
click at [838, 33] on div at bounding box center [840, 37] width 11 height 11
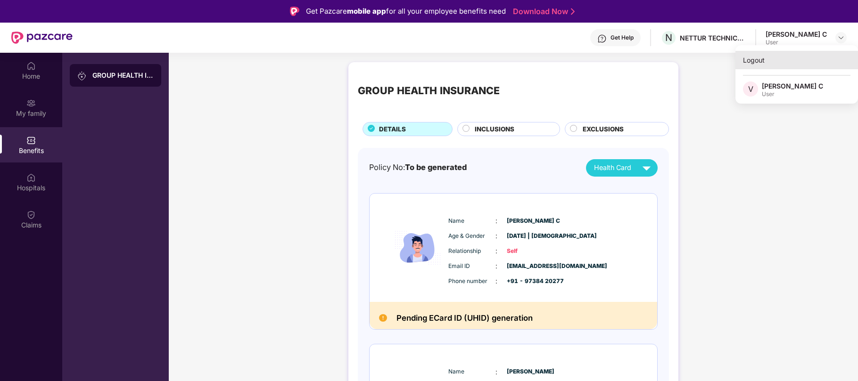
click at [777, 61] on div "Logout" at bounding box center [796, 60] width 123 height 18
